Goal: Information Seeking & Learning: Learn about a topic

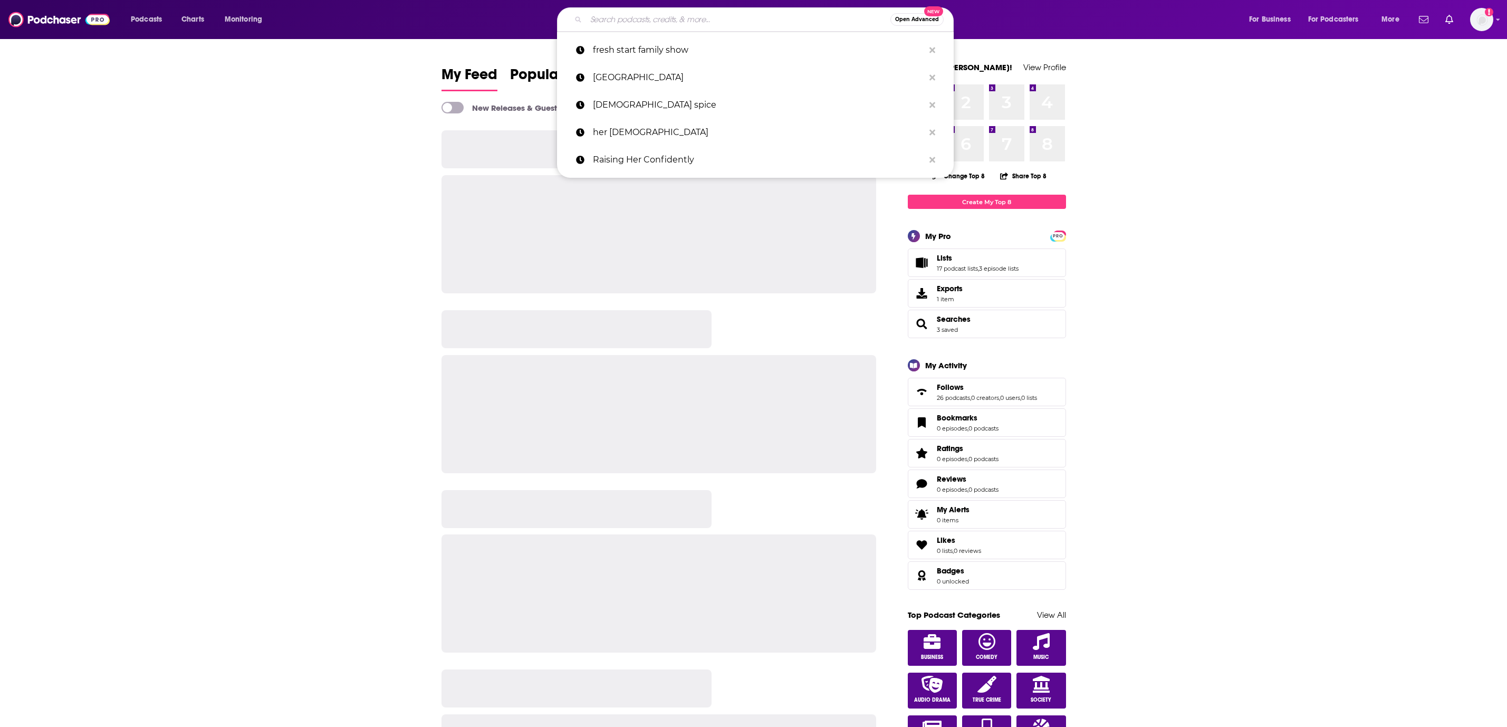
click at [664, 19] on input "Search podcasts, credits, & more..." at bounding box center [738, 19] width 304 height 17
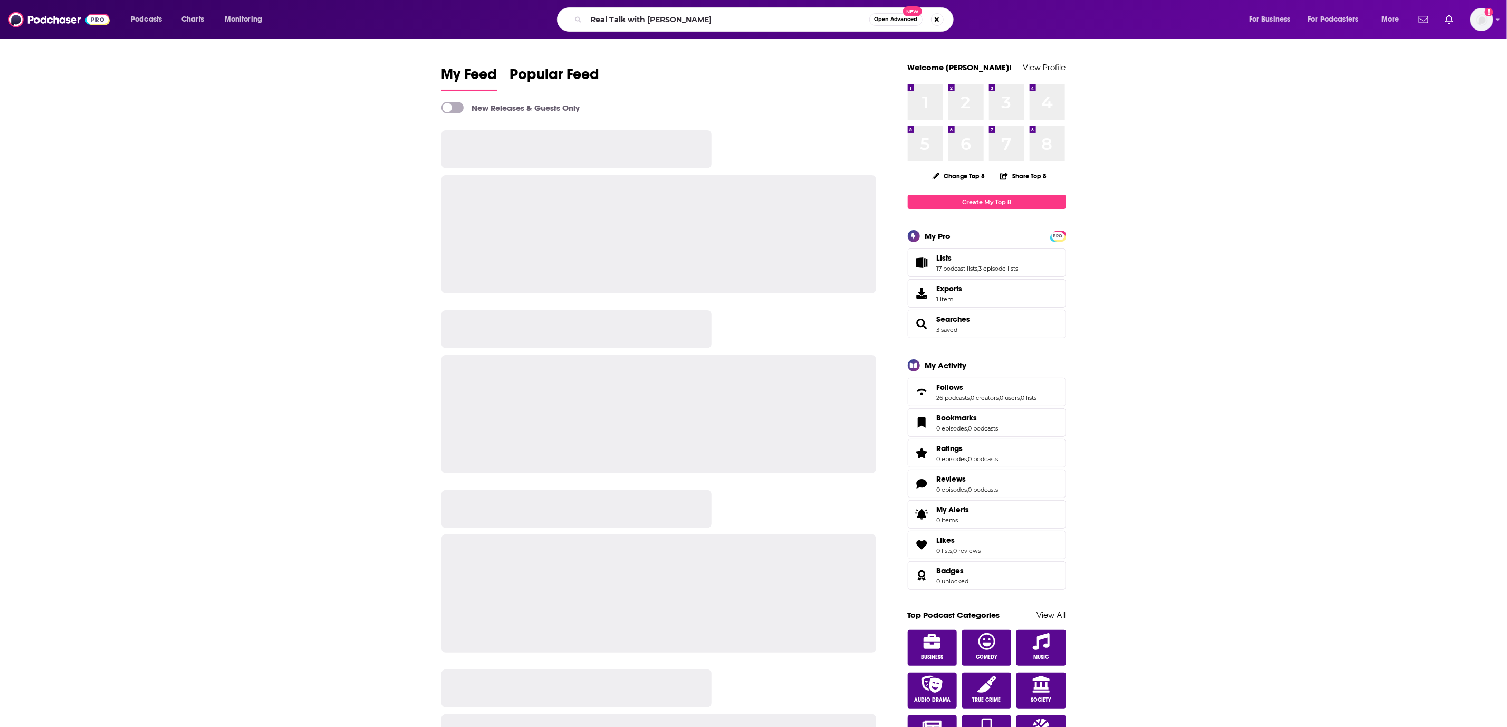
type input "Real Talk with [PERSON_NAME]"
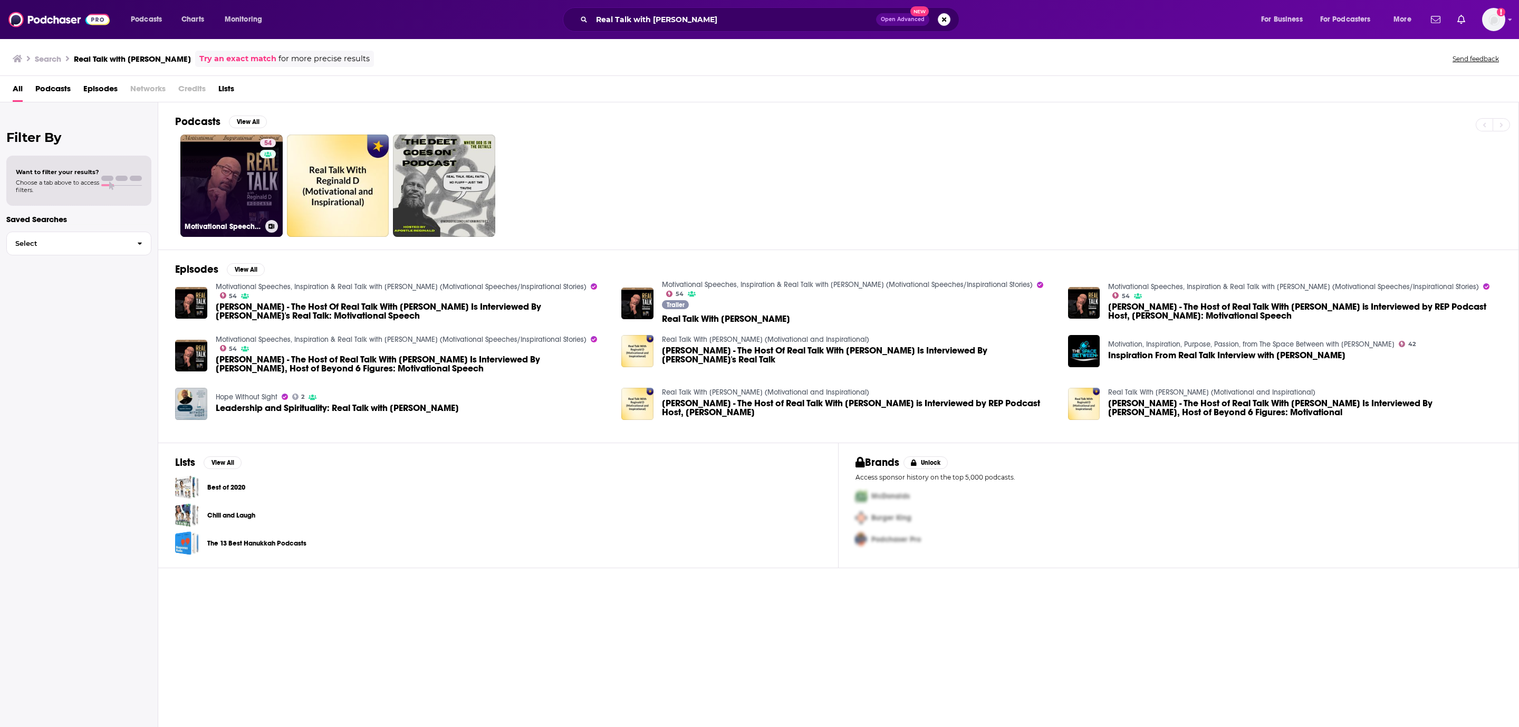
click at [209, 151] on link "54 Motivational Speeches, Inspiration & Real Talk with [PERSON_NAME] (Motivatio…" at bounding box center [231, 186] width 102 height 102
